Goal: Find specific page/section: Find specific page/section

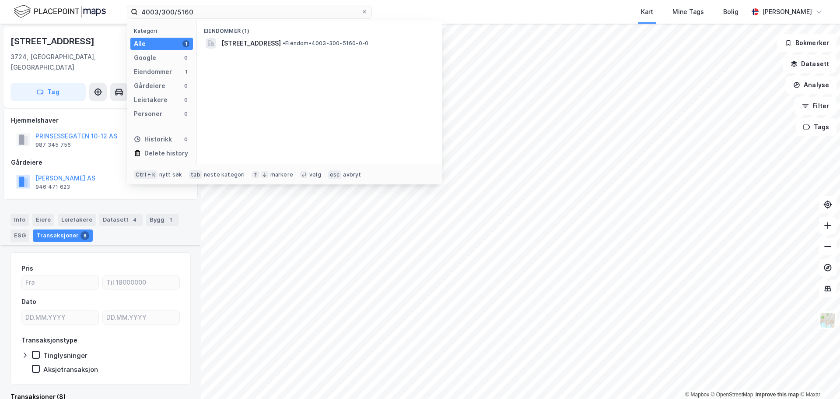
click at [35, 0] on html "4003/300/5160 Kategori Alle 1 Google 0 Eiendommer 1 Gårdeiere 0 Leietakere 0 Pe…" at bounding box center [420, 199] width 840 height 399
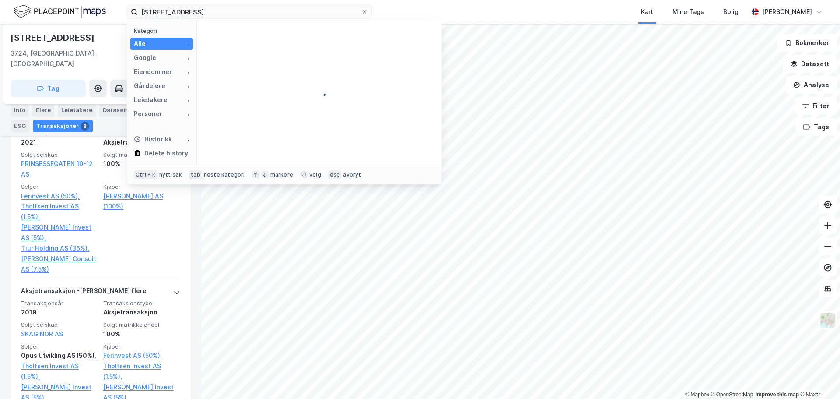
type input "[STREET_ADDRESS]"
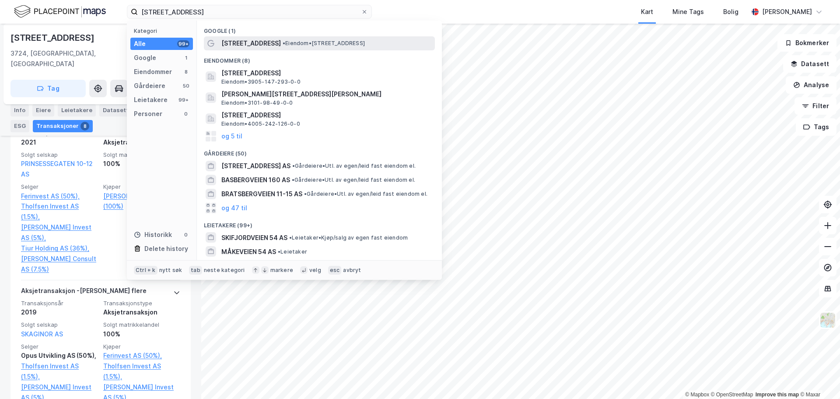
click at [240, 42] on span "[STREET_ADDRESS]" at bounding box center [251, 43] width 60 height 11
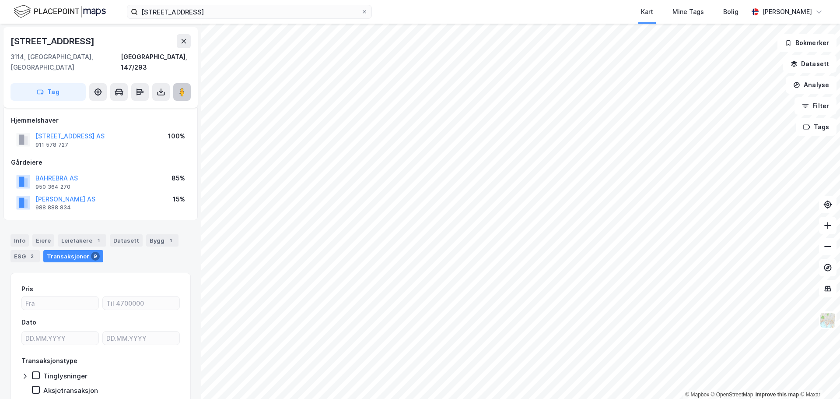
click at [187, 83] on button at bounding box center [182, 92] width 18 height 18
click at [146, 234] on div "Bygg 1" at bounding box center [162, 240] width 32 height 12
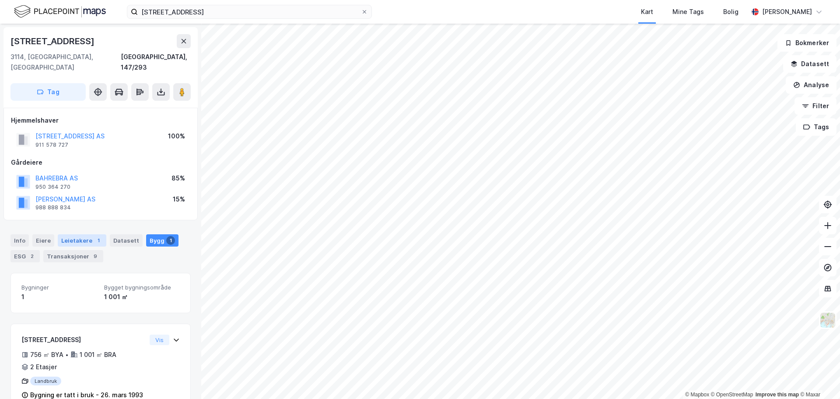
click at [83, 234] on div "Leietakere 1" at bounding box center [82, 240] width 49 height 12
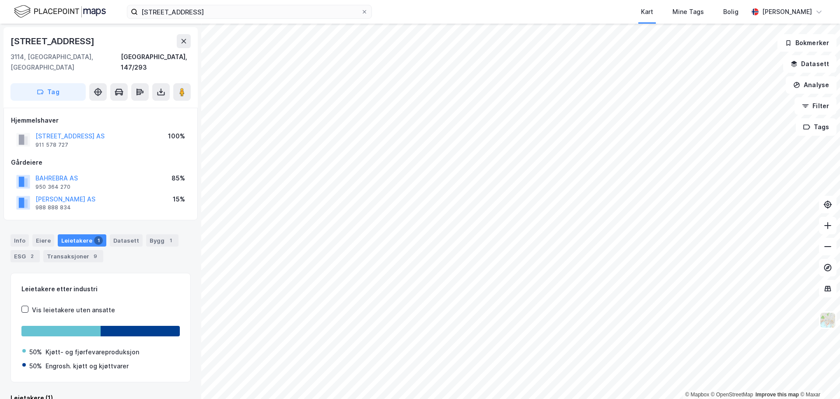
scroll to position [62, 0]
